Goal: Task Accomplishment & Management: Use online tool/utility

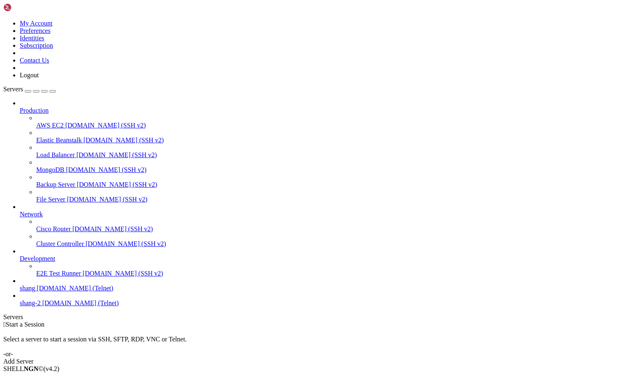
click at [381, 358] on div "Add Server" at bounding box center [317, 361] width 628 height 7
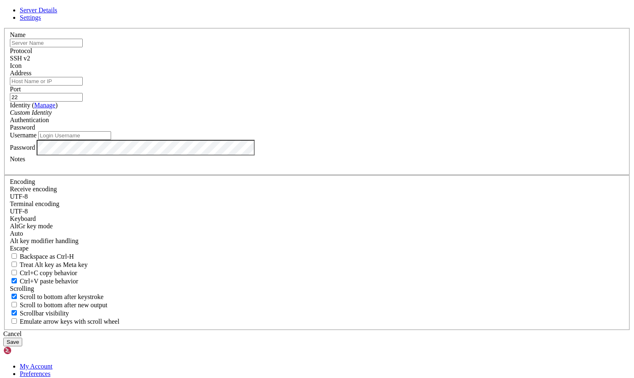
click at [3, 28] on link at bounding box center [3, 28] width 0 height 0
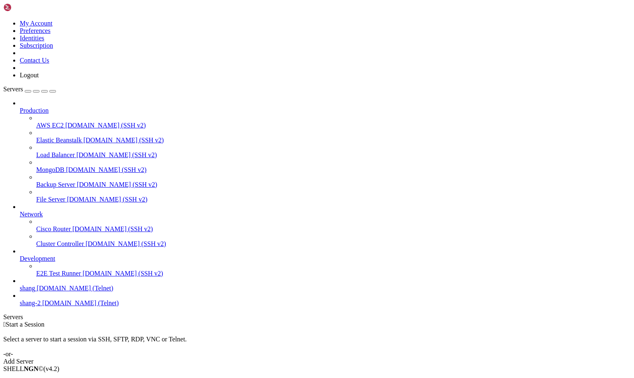
click at [35, 292] on span "shang" at bounding box center [27, 288] width 15 height 7
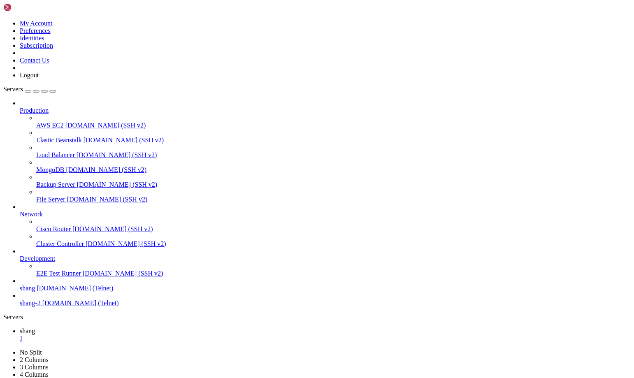
scroll to position [1734, 0]
click at [3, 20] on icon at bounding box center [3, 20] width 0 height 0
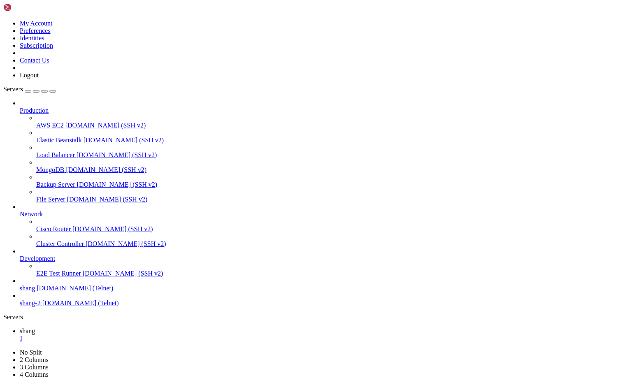
click at [35, 307] on div "Production AWS EC2 [DOMAIN_NAME] (SSH v2) Elastic Beanstalk [DOMAIN_NAME] (SSH …" at bounding box center [317, 203] width 628 height 207
click at [29, 307] on span "shang-2" at bounding box center [30, 303] width 21 height 7
type input "pen"
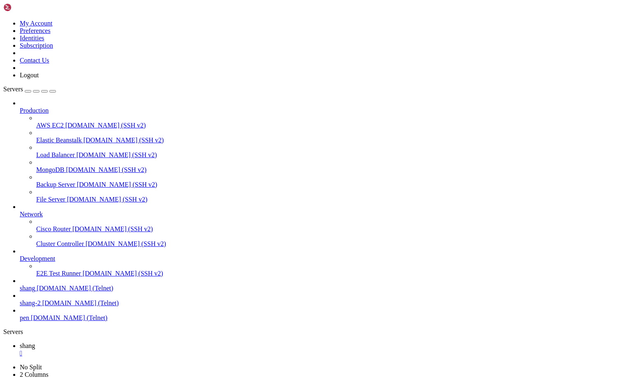
click at [29, 321] on span "pen" at bounding box center [24, 317] width 9 height 7
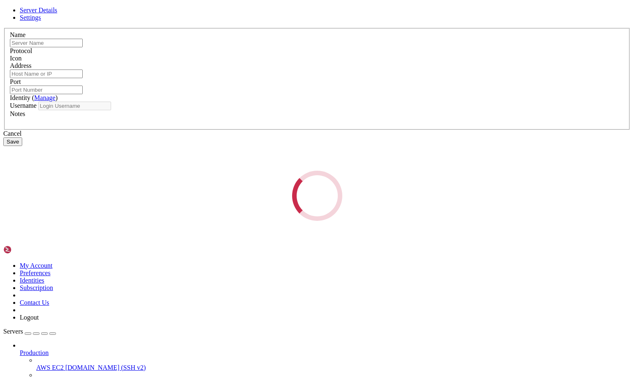
type input "pen"
type input "[DOMAIN_NAME]"
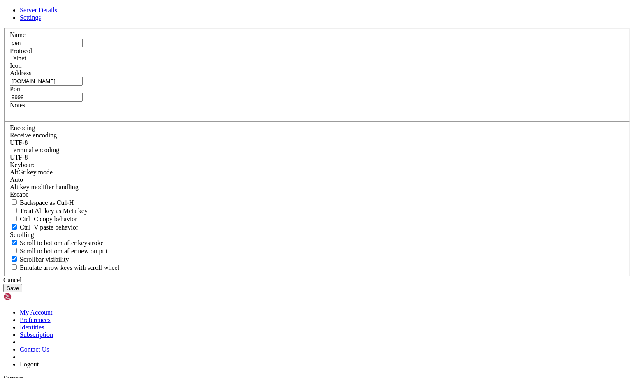
scroll to position [3062, 0]
click at [41, 21] on link "Settings" at bounding box center [30, 17] width 21 height 7
click at [57, 14] on span "Server Details" at bounding box center [38, 10] width 37 height 7
drag, startPoint x: 375, startPoint y: 164, endPoint x: 291, endPoint y: 151, distance: 84.4
click at [291, 121] on fieldset "Name [PERSON_NAME] Protocol Telnet Icon Address [DOMAIN_NAME] Port 9999 Notes" at bounding box center [317, 74] width 626 height 93
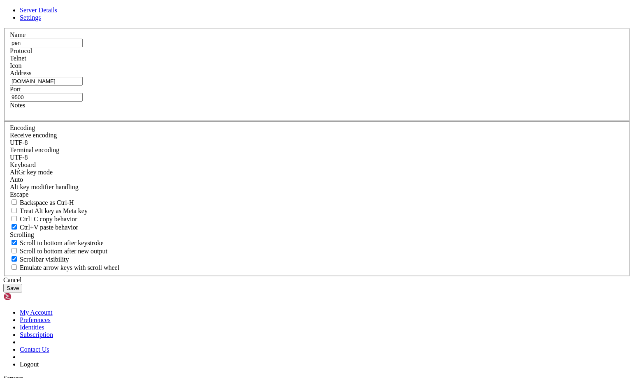
type input "9500"
drag, startPoint x: 279, startPoint y: 165, endPoint x: 122, endPoint y: 137, distance: 158.8
click at [122, 137] on div "Server Details Settings Name pen Protocol Telnet Icon" at bounding box center [317, 150] width 628 height 286
type input "[DOMAIN_NAME]"
click at [22, 284] on button "Save" at bounding box center [12, 288] width 19 height 9
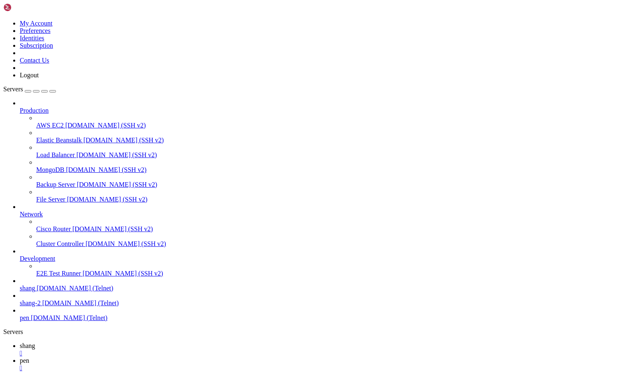
click at [40, 292] on link "shang [DOMAIN_NAME] (Telnet)" at bounding box center [325, 288] width 611 height 7
click at [35, 342] on span "shang" at bounding box center [27, 345] width 15 height 7
drag, startPoint x: 120, startPoint y: 712, endPoint x: 148, endPoint y: 715, distance: 28.5
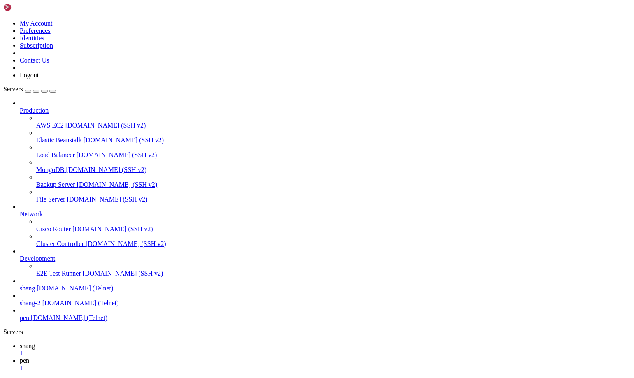
scroll to position [4734, 0]
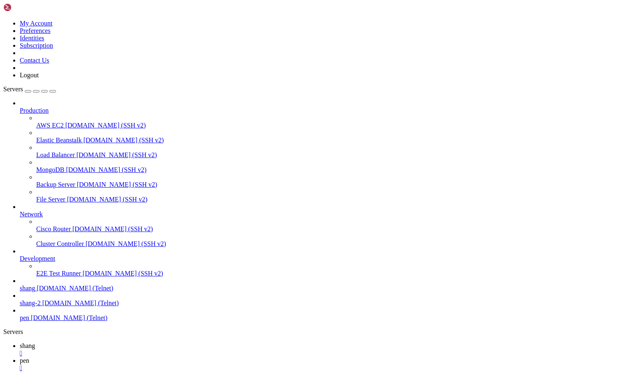
scroll to position [4932, 0]
drag, startPoint x: 283, startPoint y: 827, endPoint x: 7, endPoint y: 815, distance: 275.6
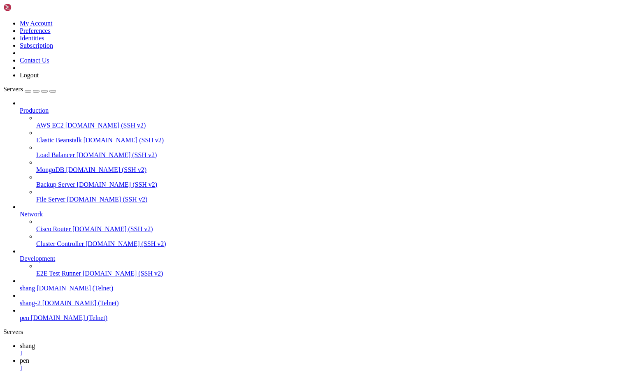
scroll to position [5018, 0]
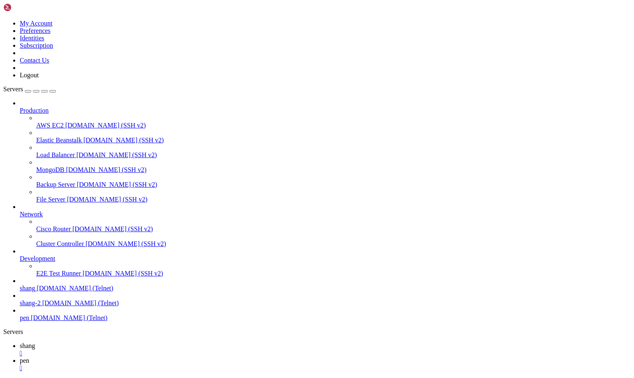
drag, startPoint x: 400, startPoint y: 826, endPoint x: 149, endPoint y: 818, distance: 252.0
drag, startPoint x: 234, startPoint y: 824, endPoint x: 7, endPoint y: 821, distance: 226.8
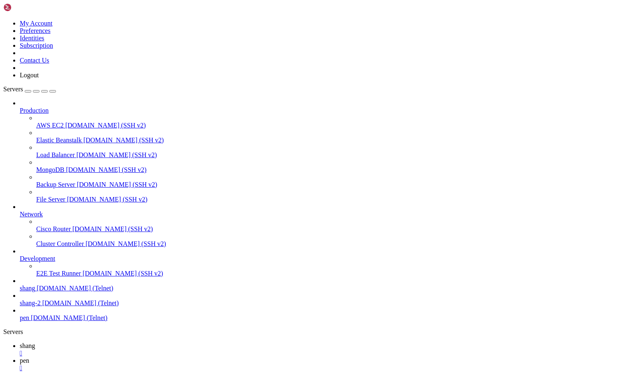
scroll to position [5240, 0]
drag, startPoint x: 264, startPoint y: 837, endPoint x: 7, endPoint y: 825, distance: 257.9
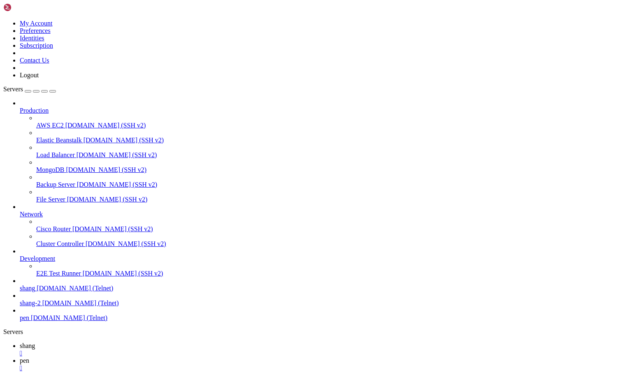
scroll to position [5500, 0]
click at [138, 350] on div "" at bounding box center [325, 353] width 611 height 7
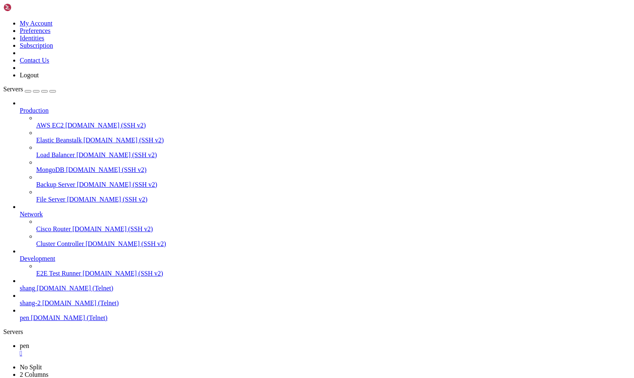
drag, startPoint x: 5, startPoint y: 656, endPoint x: 29, endPoint y: 658, distance: 24.3
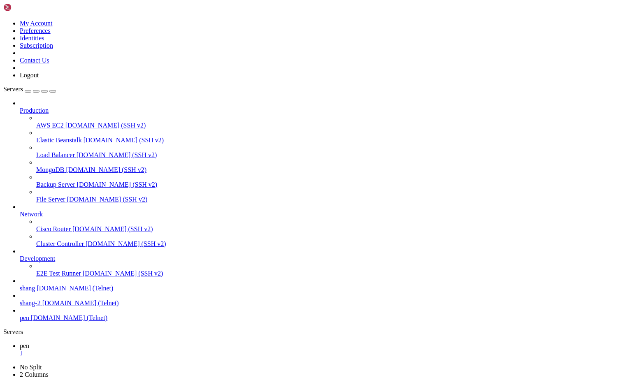
drag, startPoint x: 7, startPoint y: 656, endPoint x: 63, endPoint y: 656, distance: 55.6
click at [122, 342] on link "pen " at bounding box center [325, 349] width 611 height 15
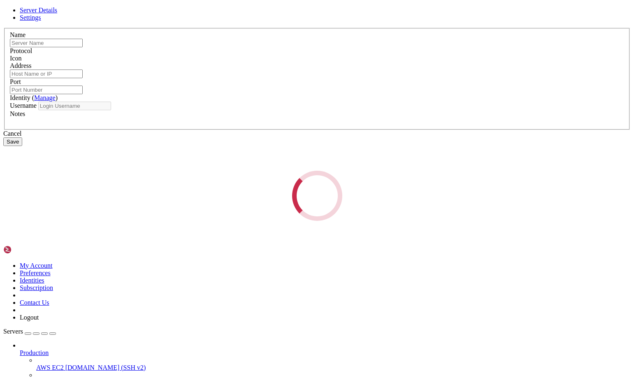
type input "pen"
type input "[DOMAIN_NAME]"
type input "9500"
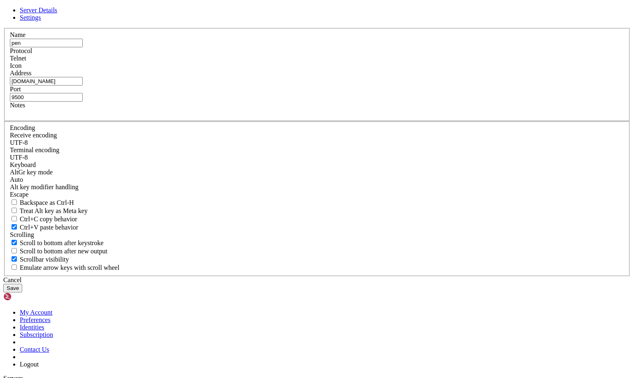
click at [26, 62] on span "Telnet" at bounding box center [18, 58] width 16 height 7
click at [41, 21] on span "Settings" at bounding box center [30, 17] width 21 height 7
click at [274, 146] on div "UTF-8" at bounding box center [317, 142] width 614 height 7
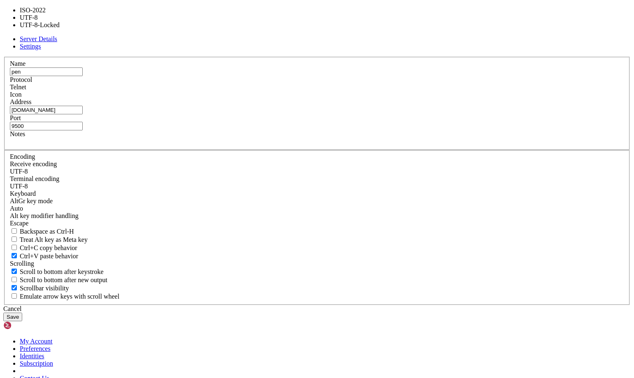
click at [266, 185] on div "UTF-8" at bounding box center [317, 186] width 614 height 7
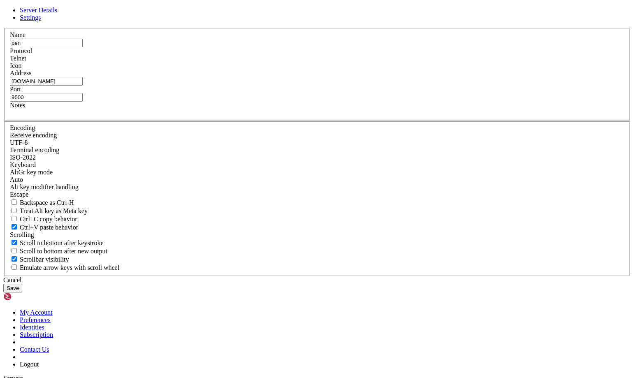
scroll to position [10, 0]
click at [254, 161] on div "ISO-2022" at bounding box center [317, 157] width 614 height 7
click at [22, 284] on button "Save" at bounding box center [12, 288] width 19 height 9
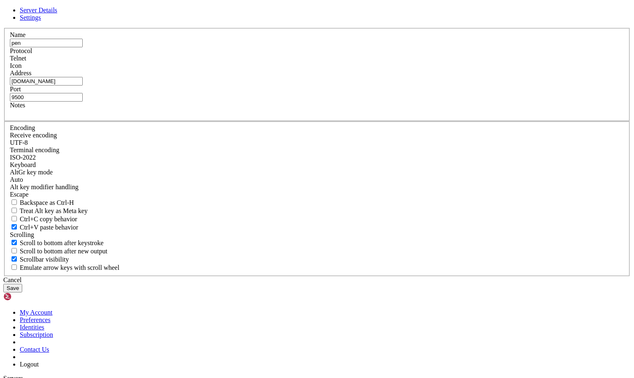
click at [41, 21] on span "Settings" at bounding box center [30, 17] width 21 height 7
click at [247, 146] on div "UTF-8" at bounding box center [317, 142] width 614 height 7
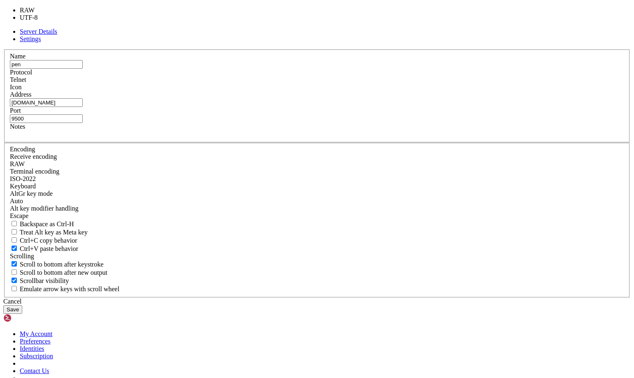
click at [245, 160] on div "RAW" at bounding box center [317, 163] width 614 height 7
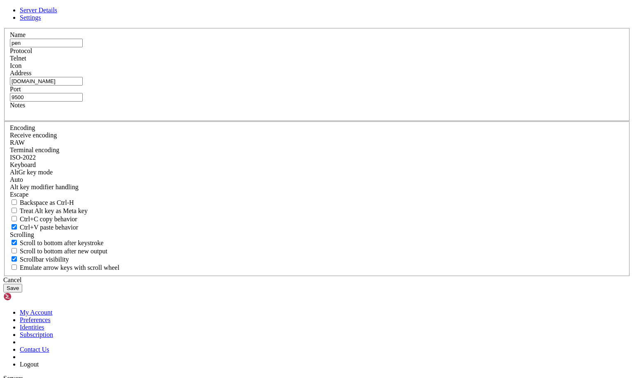
click at [243, 146] on div "RAW" at bounding box center [317, 142] width 614 height 7
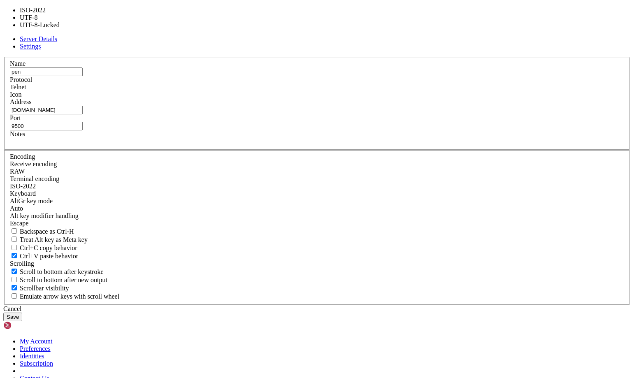
click at [241, 183] on div "ISO-2022" at bounding box center [317, 186] width 614 height 7
click at [419, 206] on fieldset "Encoding Receive encoding RAW Terminal encoding ISO-2022 Keyboard" at bounding box center [317, 228] width 626 height 156
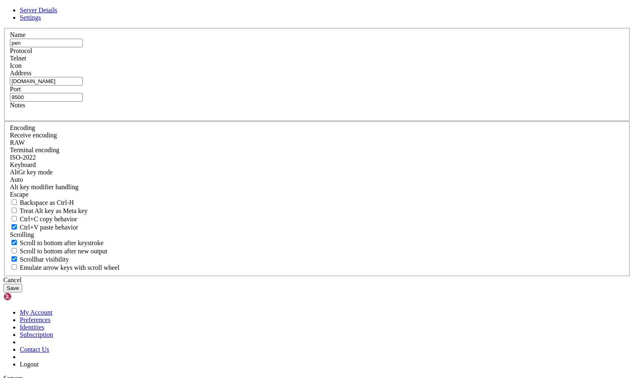
click at [22, 284] on button "Save" at bounding box center [12, 288] width 19 height 9
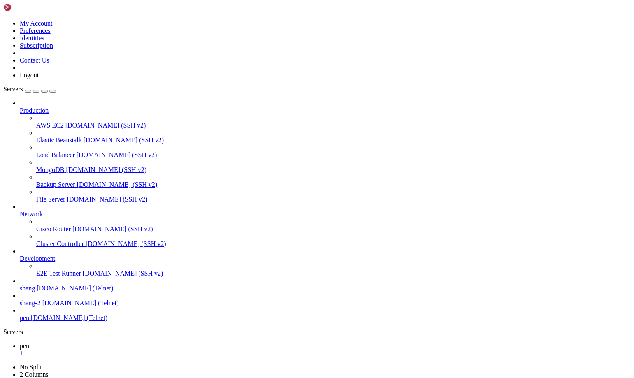
click at [133, 350] on div "" at bounding box center [325, 353] width 611 height 7
click at [26, 321] on span "pen" at bounding box center [24, 317] width 9 height 7
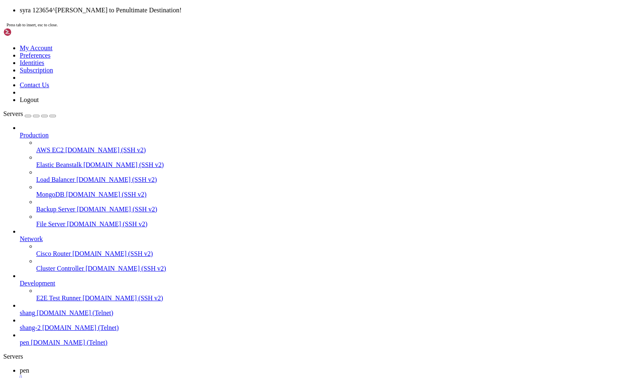
scroll to position [31, 0]
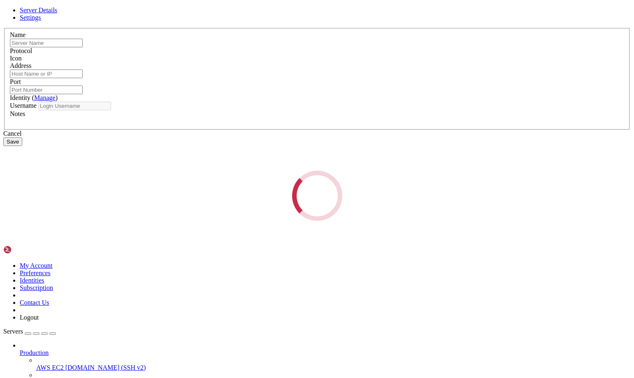
type input "pen"
type input "[DOMAIN_NAME]"
type input "9500"
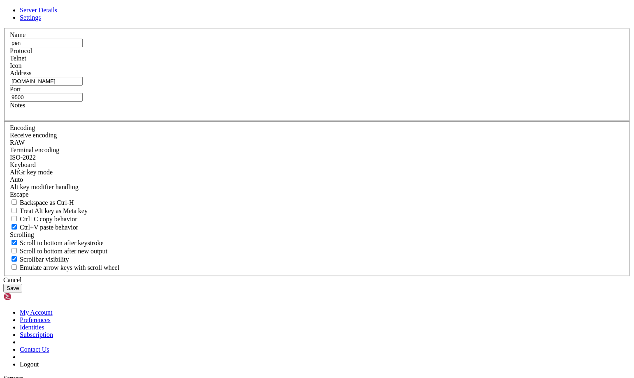
click at [41, 21] on link "Settings" at bounding box center [30, 17] width 21 height 7
click at [264, 146] on div "RAW" at bounding box center [317, 142] width 614 height 7
click at [256, 161] on div "ISO-2022" at bounding box center [317, 157] width 614 height 7
click at [22, 284] on button "Save" at bounding box center [12, 288] width 19 height 9
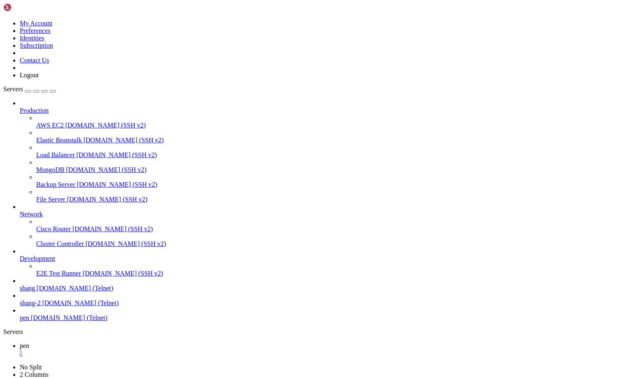
click at [134, 350] on div "" at bounding box center [325, 353] width 611 height 7
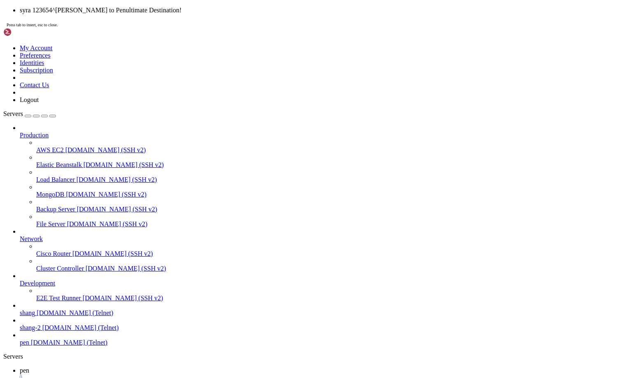
scroll to position [31, 0]
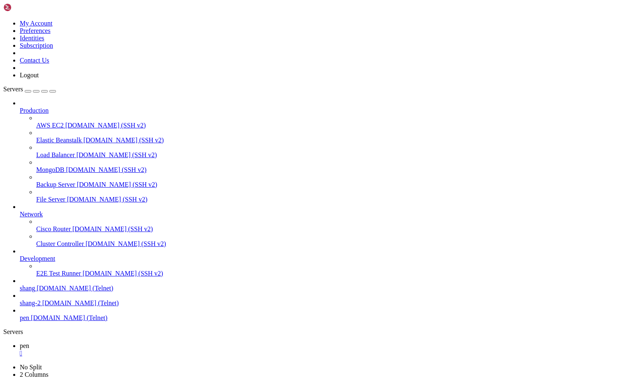
drag, startPoint x: 361, startPoint y: 101, endPoint x: 507, endPoint y: 53, distance: 154.1
click at [49, 292] on span "[DOMAIN_NAME] (Telnet)" at bounding box center [75, 288] width 77 height 7
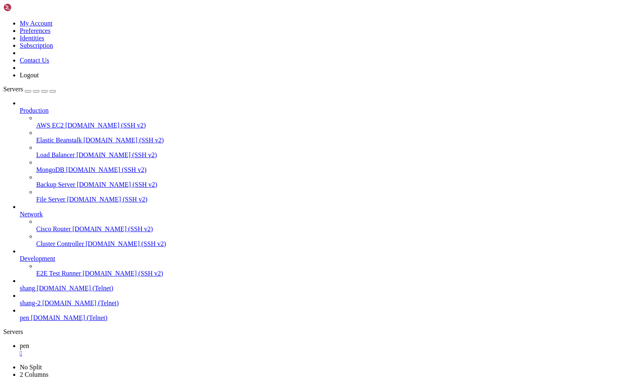
click at [49, 292] on span "[DOMAIN_NAME] (Telnet)" at bounding box center [75, 288] width 77 height 7
